Goal: Task Accomplishment & Management: Manage account settings

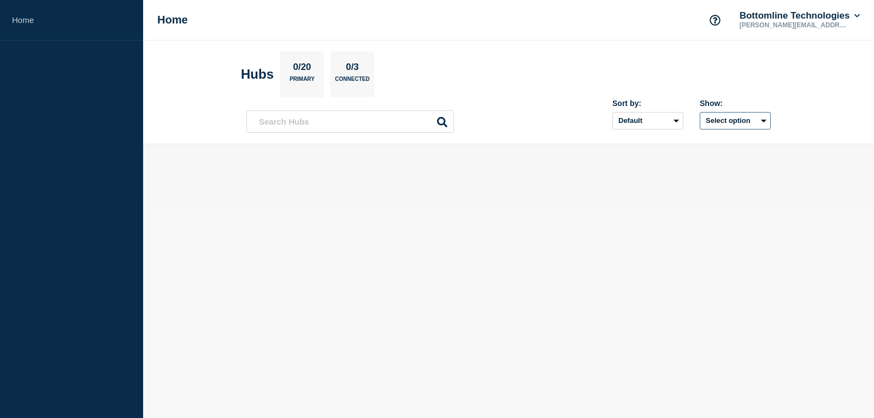
click at [728, 124] on button "Select option" at bounding box center [735, 120] width 71 height 17
click at [722, 159] on span "Open incidents Hubs" at bounding box center [731, 163] width 60 height 16
click at [730, 117] on button "Select option" at bounding box center [735, 120] width 71 height 17
click at [702, 146] on span "All" at bounding box center [705, 145] width 9 height 10
click at [641, 120] on select "Default Last added Last updated Most active A-Z" at bounding box center [647, 120] width 71 height 17
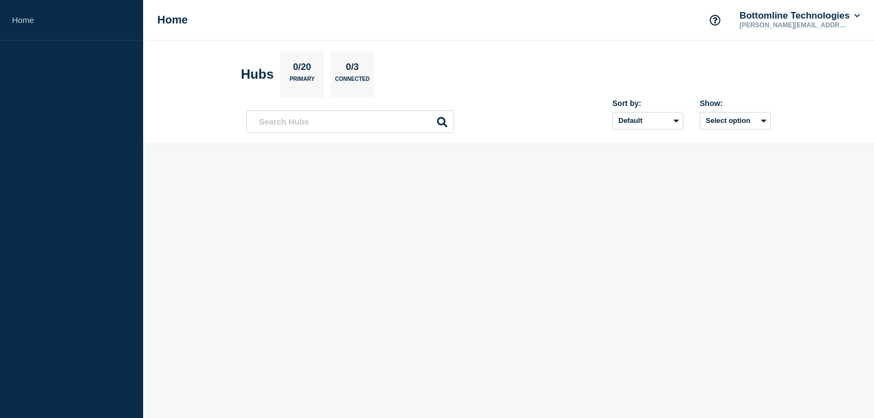
click at [839, 69] on header "Hubs 0/20 Primary 0/3 Connected Sort by: Default Last added Last updated Most a…" at bounding box center [508, 92] width 731 height 104
click at [851, 19] on button "Bottomline Technologies" at bounding box center [799, 15] width 125 height 11
click at [779, 105] on link "User settings" at bounding box center [778, 103] width 48 height 9
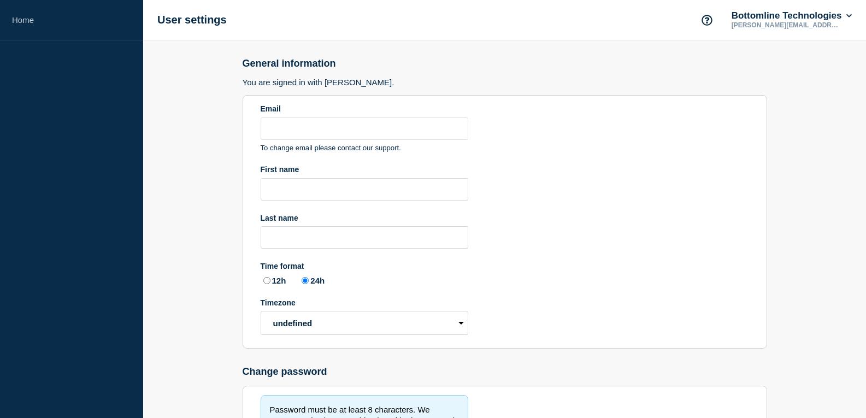
type input "[PERSON_NAME][EMAIL_ADDRESS][PERSON_NAME][DOMAIN_NAME]"
radio input "true"
select select "hub"
click at [806, 27] on p "[PERSON_NAME][EMAIL_ADDRESS][PERSON_NAME][DOMAIN_NAME]" at bounding box center [786, 25] width 114 height 8
click at [849, 12] on button "Bottomline Technologies" at bounding box center [791, 15] width 125 height 11
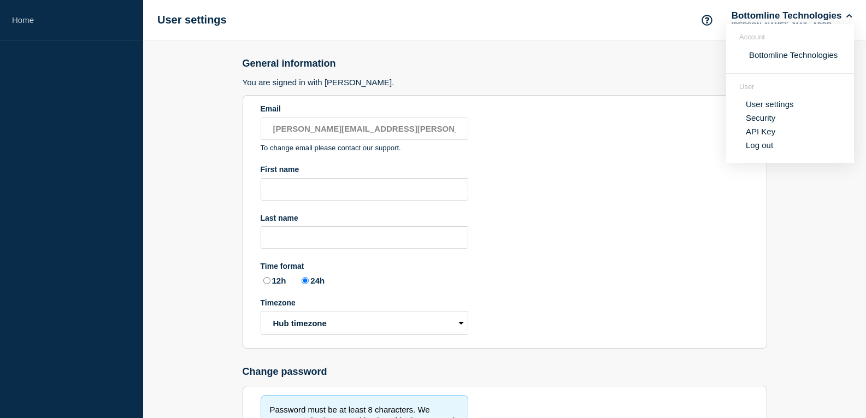
click at [560, 22] on div "User settings Bottomline Technologies venkatarao.challa@bottomline.com Account …" at bounding box center [504, 20] width 723 height 40
